Goal: Task Accomplishment & Management: Manage account settings

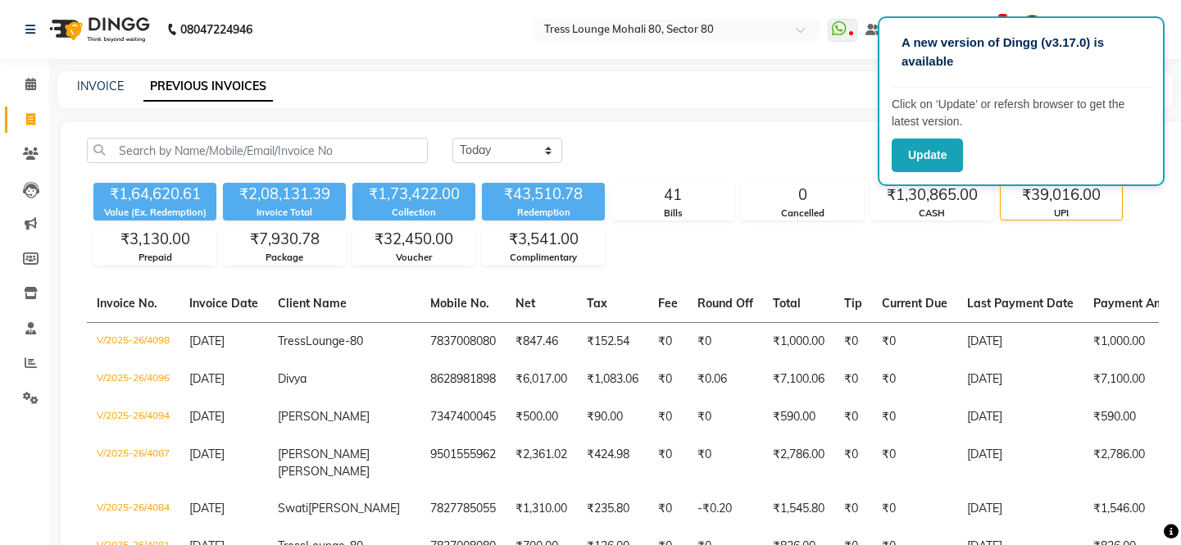
select select "yesterday"
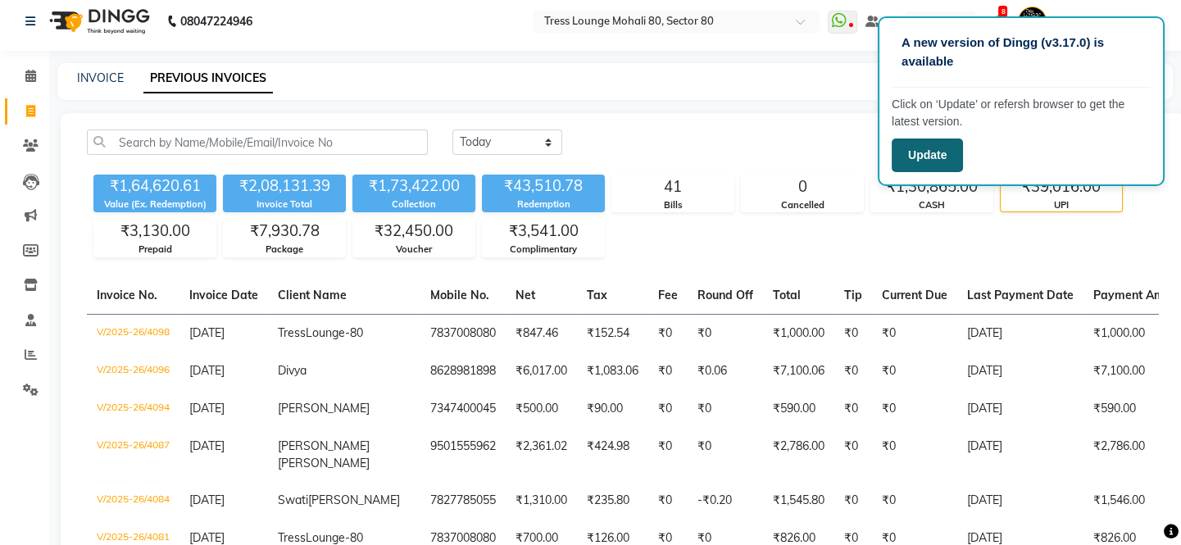
scroll to position [8, 0]
click at [918, 146] on button "Update" at bounding box center [926, 155] width 71 height 34
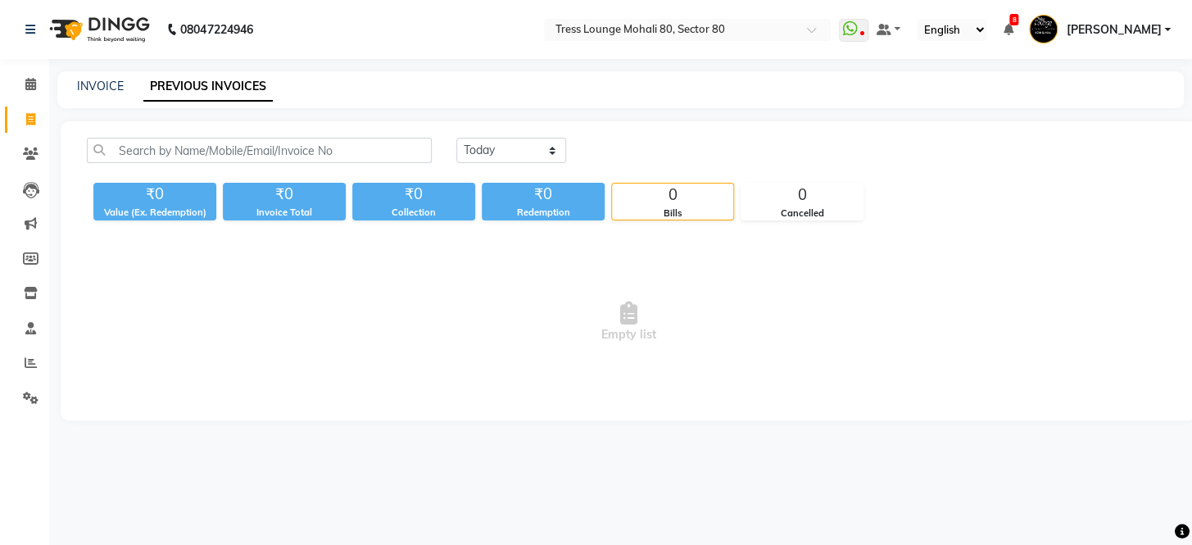
select select "en"
